Goal: Information Seeking & Learning: Find specific fact

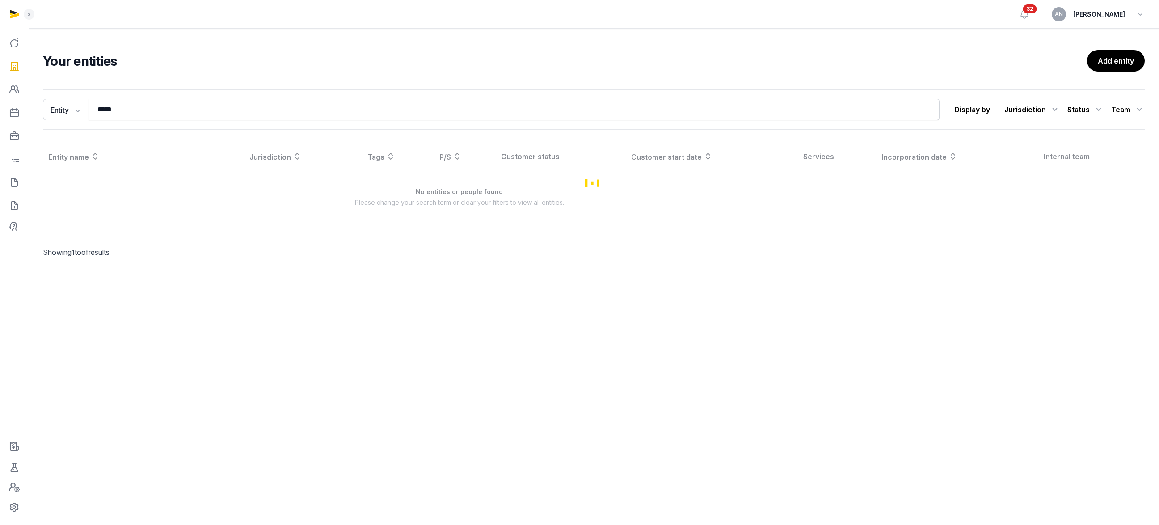
click at [135, 91] on div "Entity Entity People Tags Services ***** Search Display by Jurisdiction All jur…" at bounding box center [593, 109] width 1101 height 40
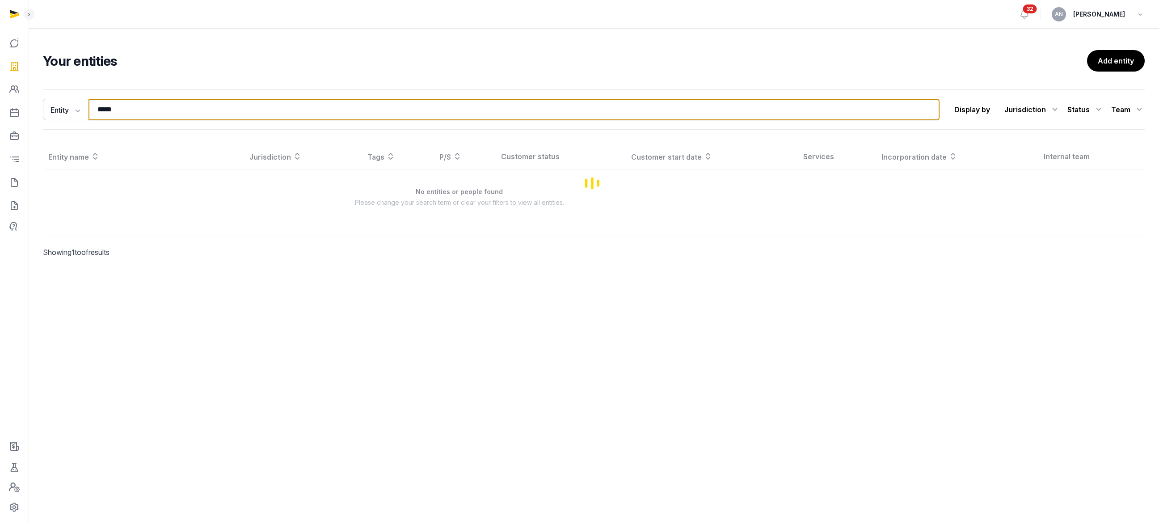
click at [135, 108] on input "*****" at bounding box center [513, 109] width 851 height 21
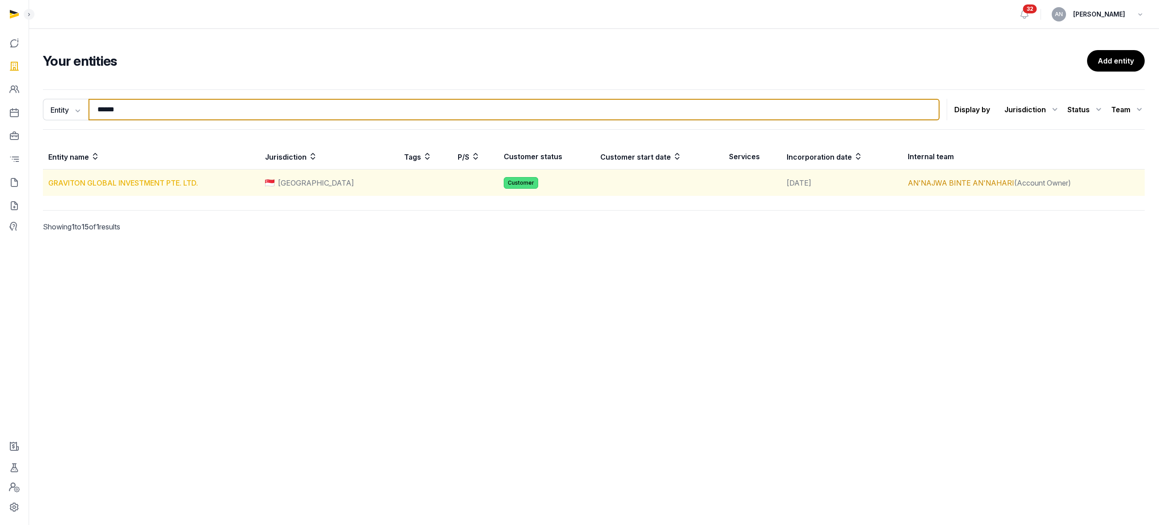
type input "******"
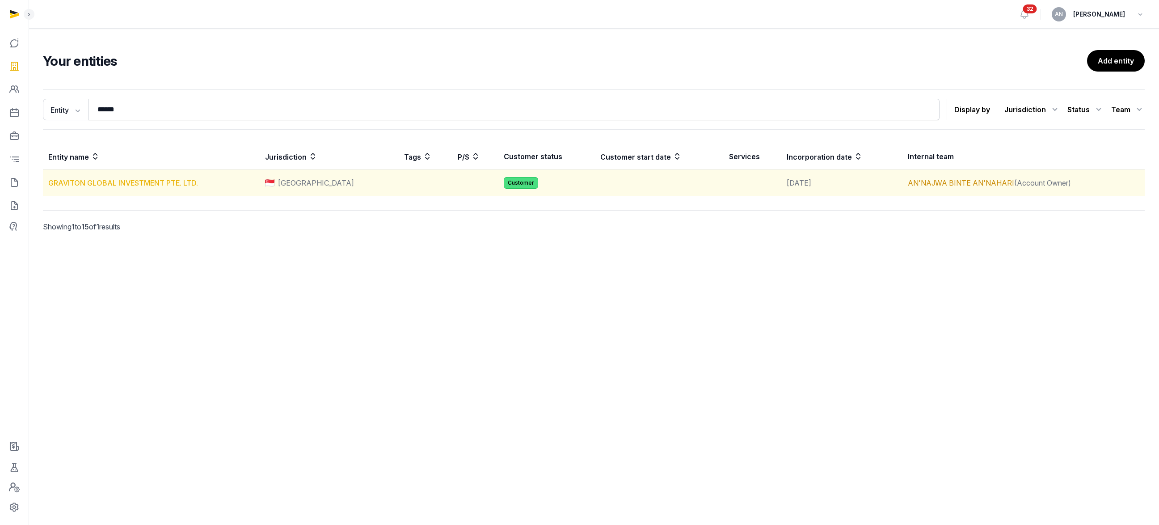
click at [63, 187] on link "GRAVITON GLOBAL INVESTMENT PTE. LTD." at bounding box center [123, 182] width 150 height 9
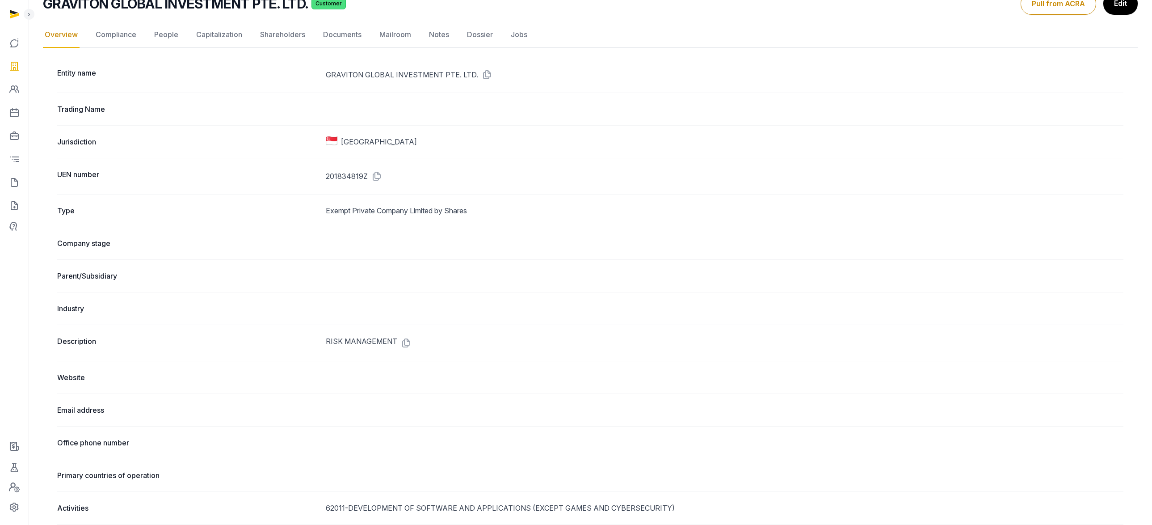
scroll to position [22, 0]
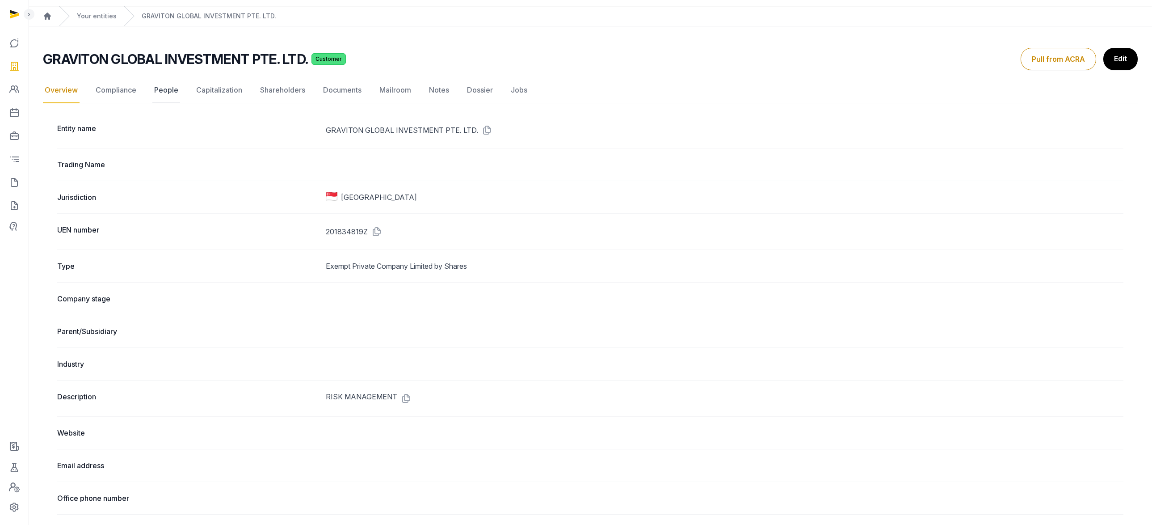
click at [166, 80] on link "People" at bounding box center [166, 90] width 28 height 26
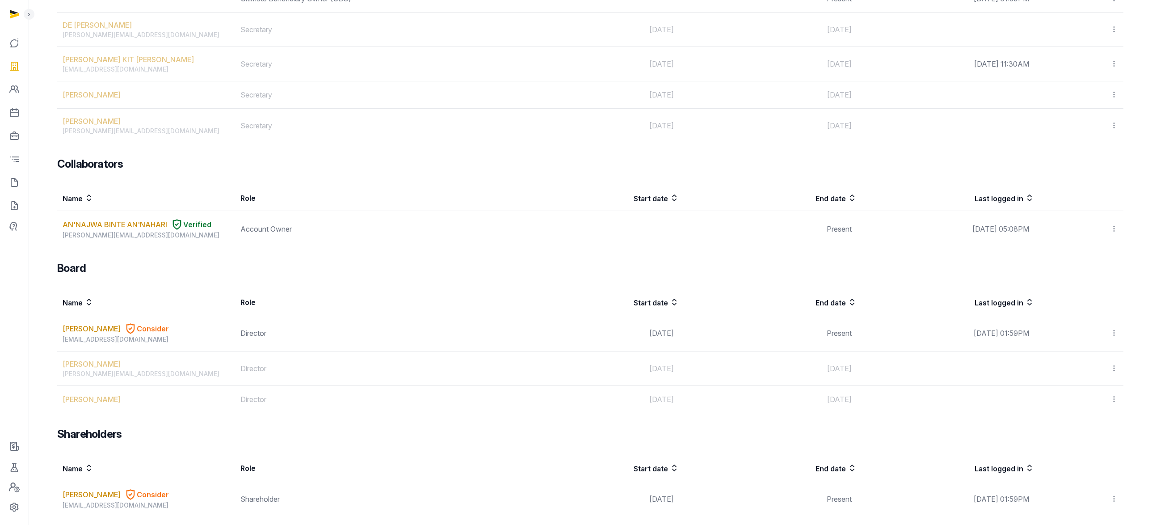
scroll to position [318, 0]
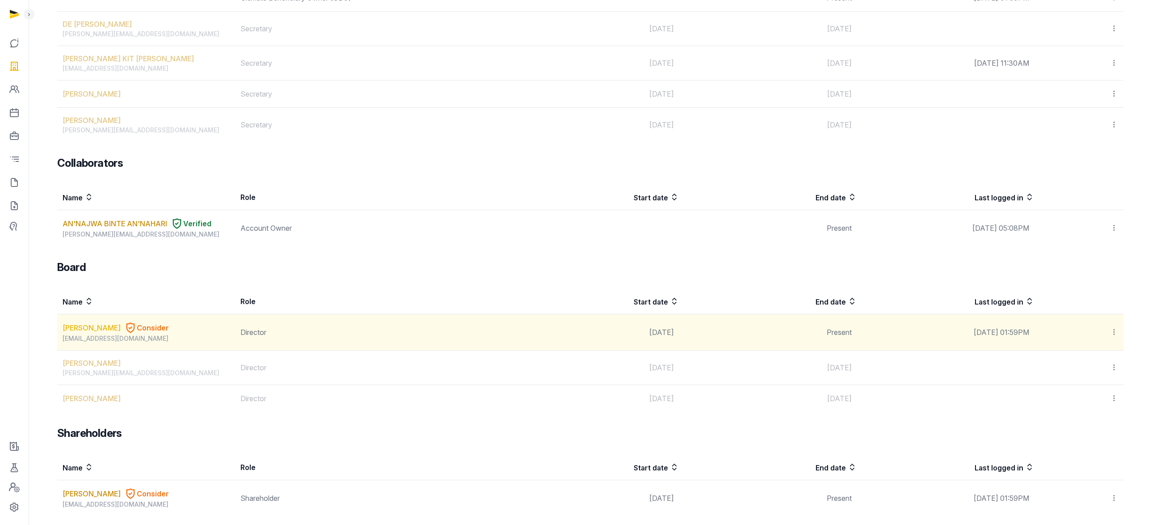
drag, startPoint x: 56, startPoint y: 317, endPoint x: 137, endPoint y: 316, distance: 80.4
click at [137, 317] on div "Team Name Role Start date End date Last logged in [PERSON_NAME], [PERSON_NAME] …" at bounding box center [590, 169] width 1095 height 694
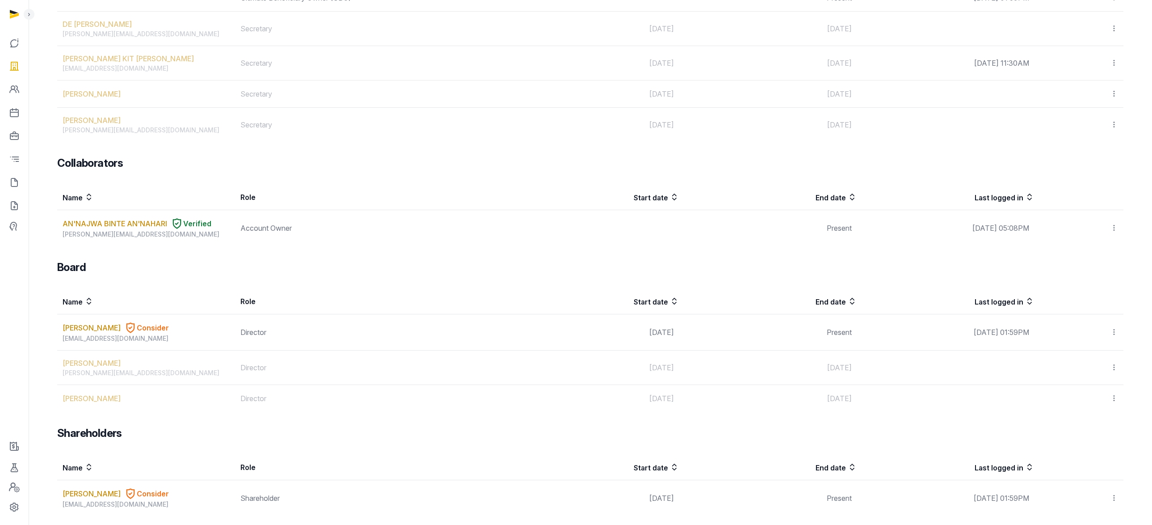
click at [165, 268] on div "Board Name Role Start date End date Last logged in [PERSON_NAME] Consider [EMAI…" at bounding box center [590, 335] width 1066 height 151
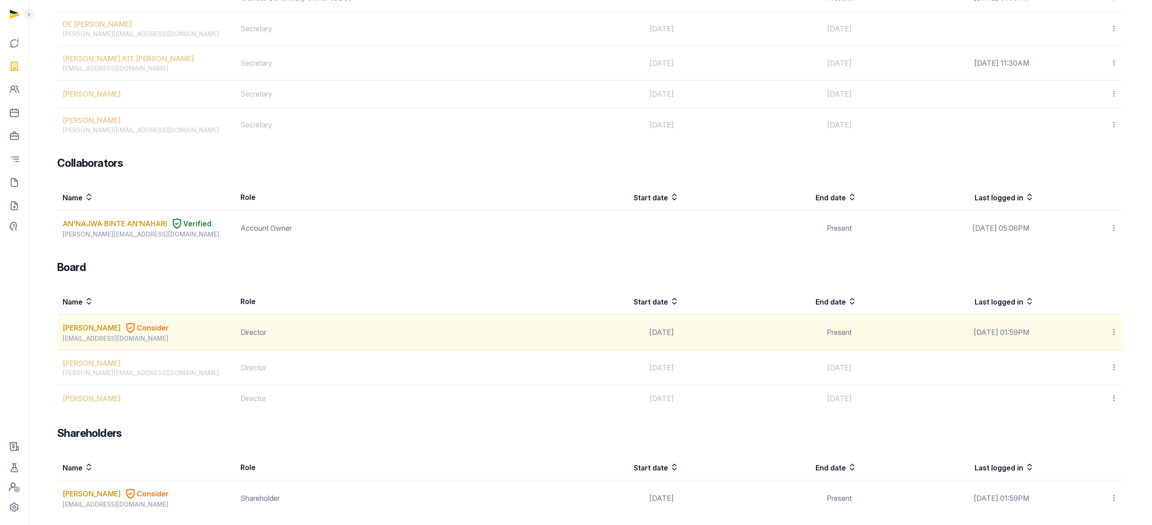
drag, startPoint x: 154, startPoint y: 320, endPoint x: 62, endPoint y: 319, distance: 92.5
click at [62, 319] on td "[PERSON_NAME] Consider [EMAIL_ADDRESS][DOMAIN_NAME]" at bounding box center [146, 332] width 178 height 36
copy link "[PERSON_NAME]"
click at [104, 322] on link "[PERSON_NAME]" at bounding box center [92, 327] width 58 height 11
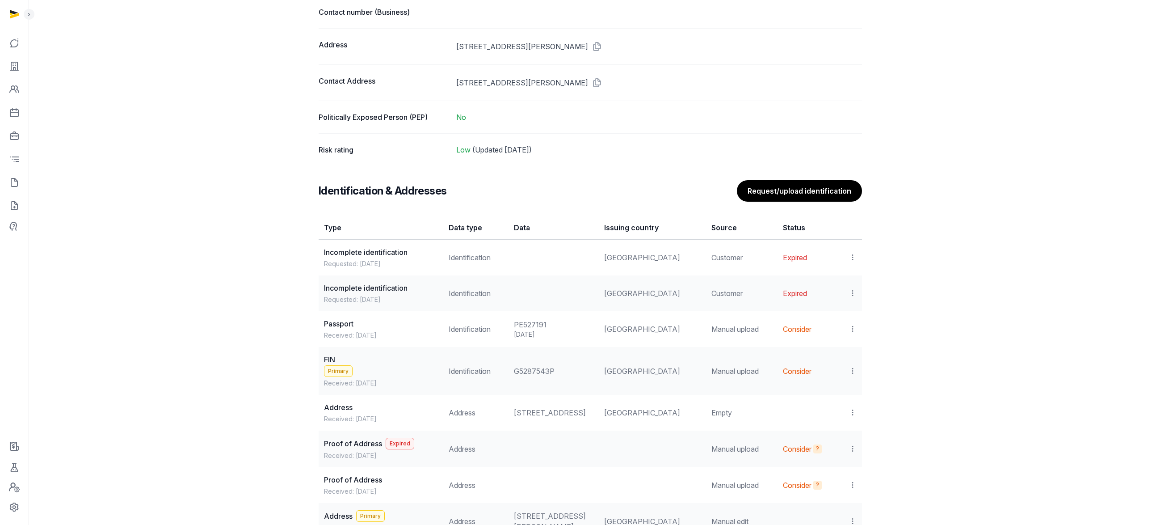
scroll to position [604, 0]
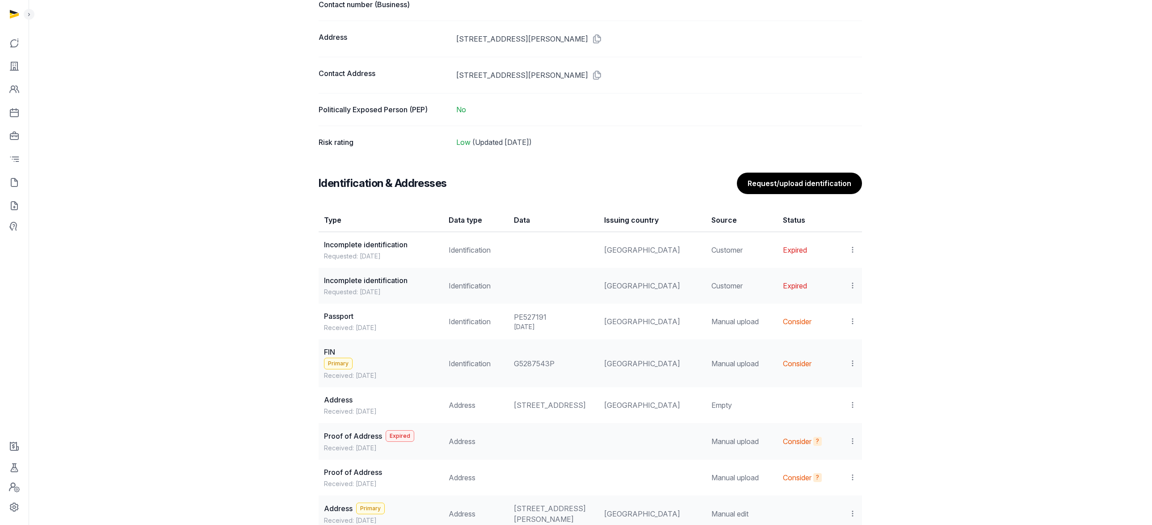
click at [541, 366] on div "G5287543P" at bounding box center [554, 363] width 80 height 11
click at [541, 365] on div "G5287543P" at bounding box center [554, 363] width 80 height 11
copy div "G5287543P"
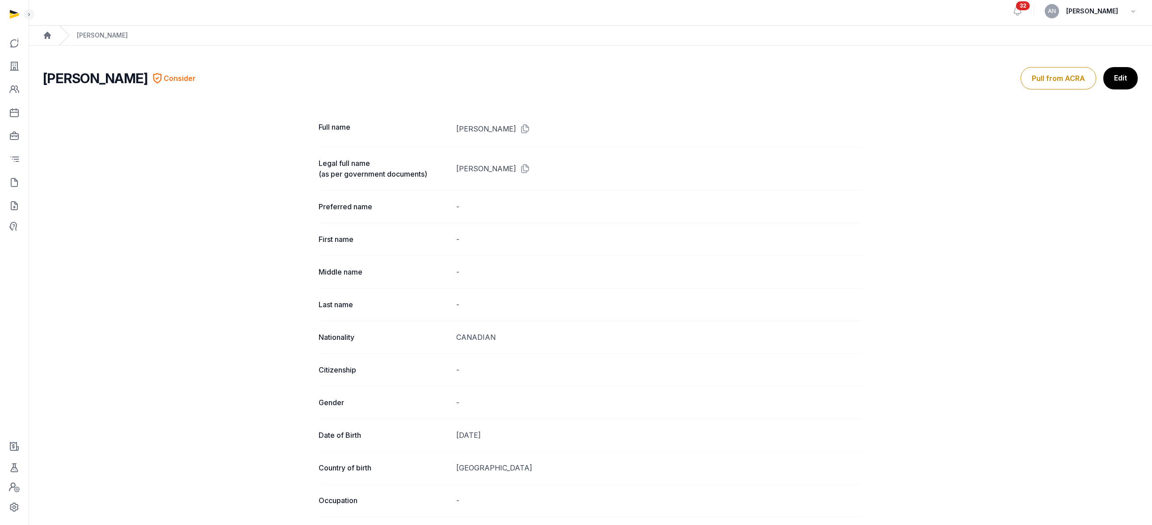
scroll to position [0, 0]
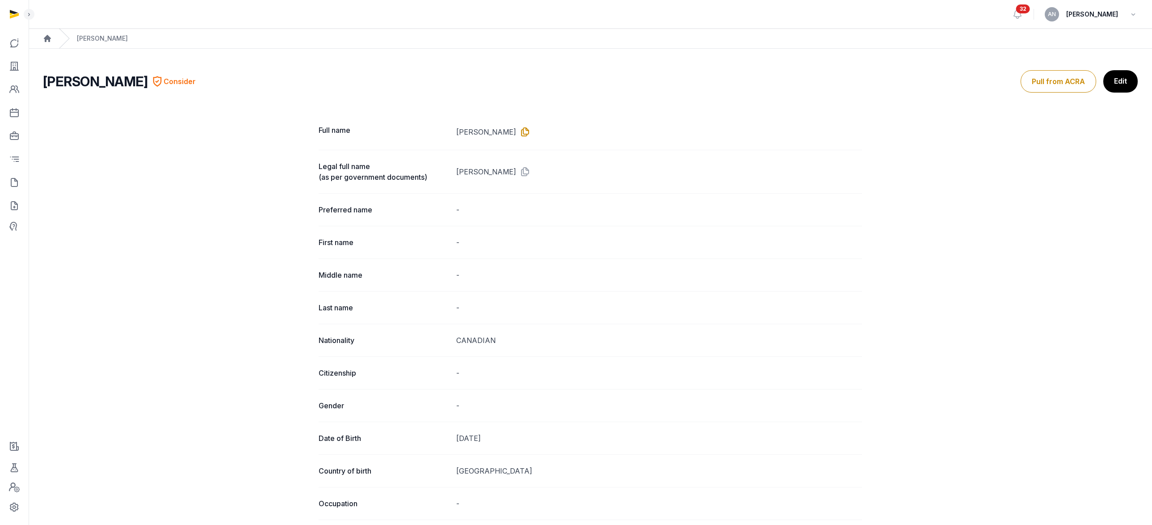
click at [530, 131] on icon at bounding box center [523, 132] width 14 height 14
